Goal: Task Accomplishment & Management: Manage account settings

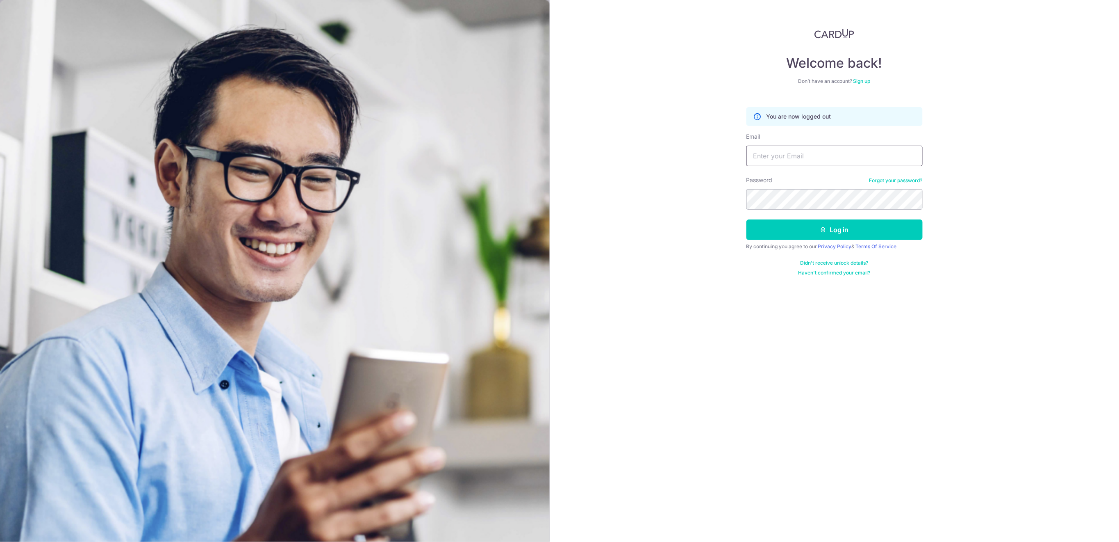
click at [836, 161] on input "Email" at bounding box center [835, 156] width 176 height 21
type input "[EMAIL_ADDRESS][DOMAIN_NAME]"
click at [900, 227] on button "Log in" at bounding box center [835, 229] width 176 height 21
